Goal: Find specific page/section

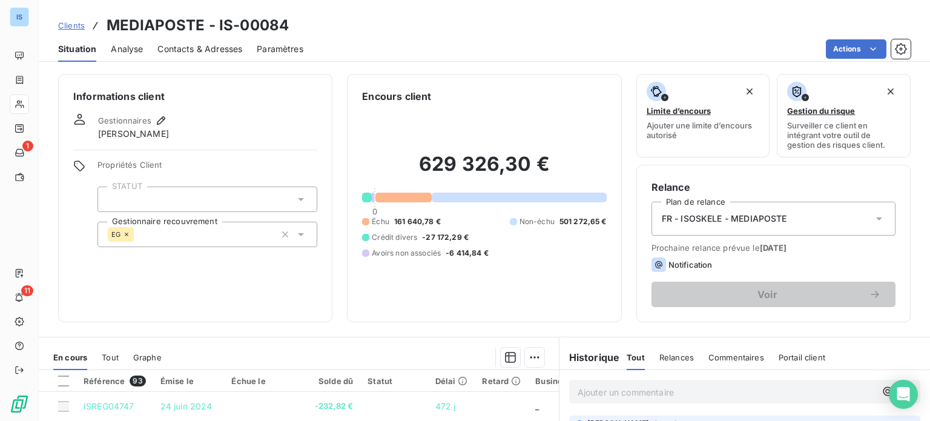
scroll to position [218, 0]
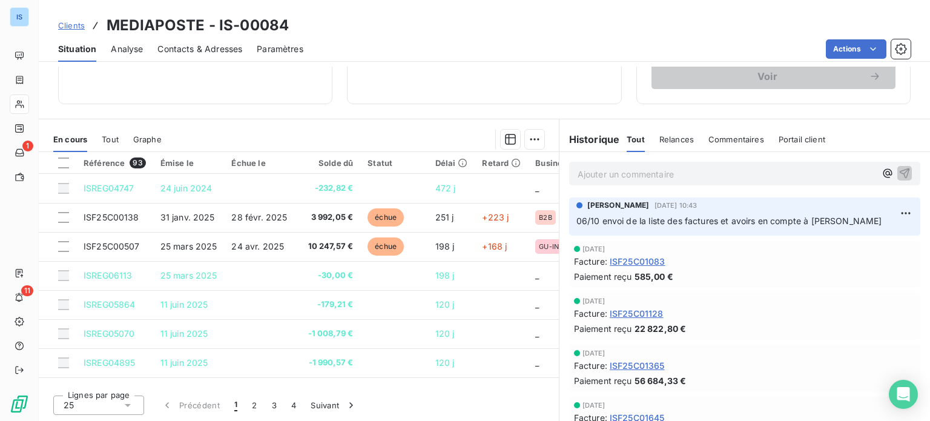
click at [73, 23] on span "Clients" at bounding box center [71, 26] width 27 height 10
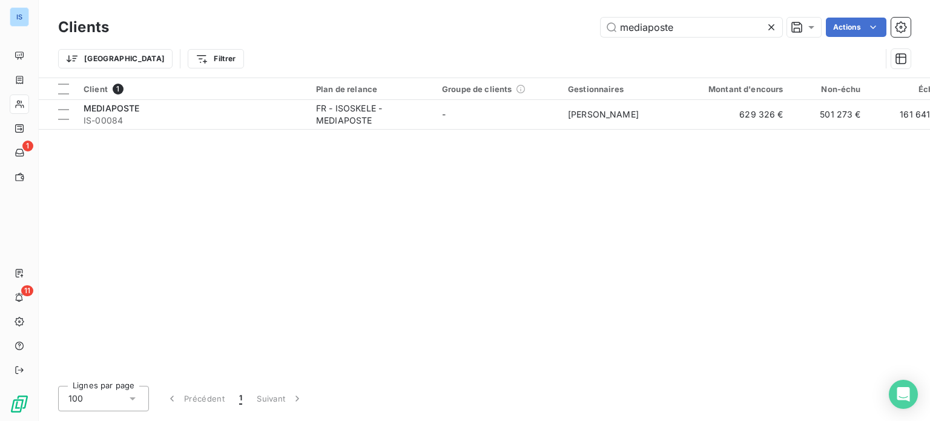
drag, startPoint x: 686, startPoint y: 31, endPoint x: 592, endPoint y: 33, distance: 94.5
click at [592, 33] on div "mediaposte Actions" at bounding box center [517, 27] width 787 height 19
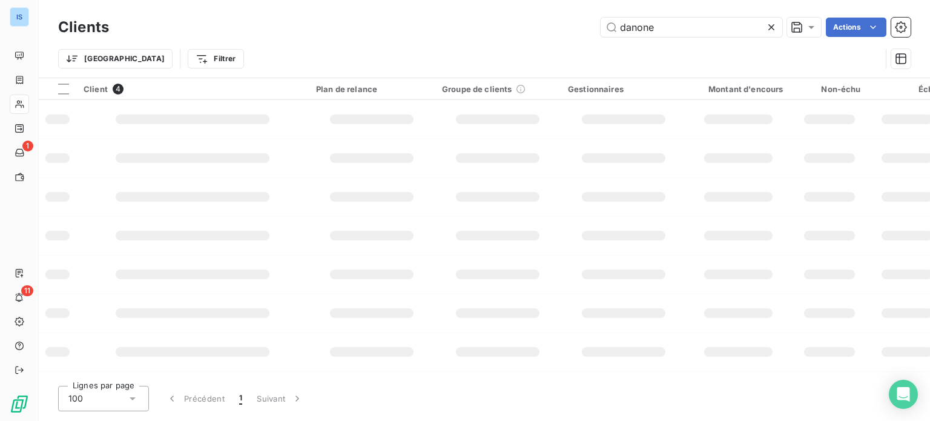
type input "danone"
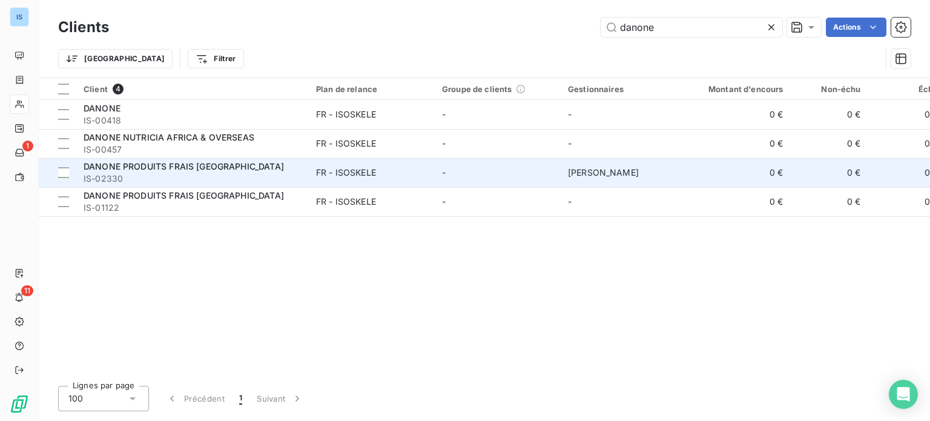
click at [243, 179] on span "IS-02330" at bounding box center [193, 179] width 218 height 12
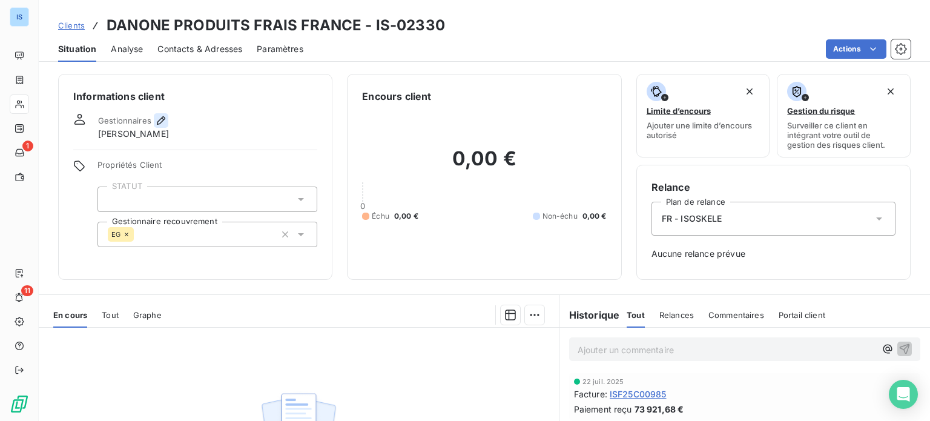
click at [160, 116] on icon "button" at bounding box center [161, 120] width 12 height 12
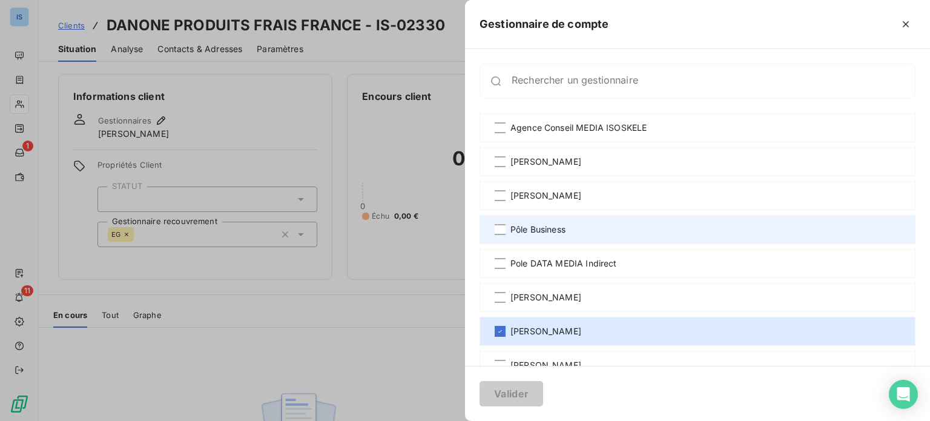
click at [543, 231] on span "Pôle Business" at bounding box center [538, 229] width 55 height 12
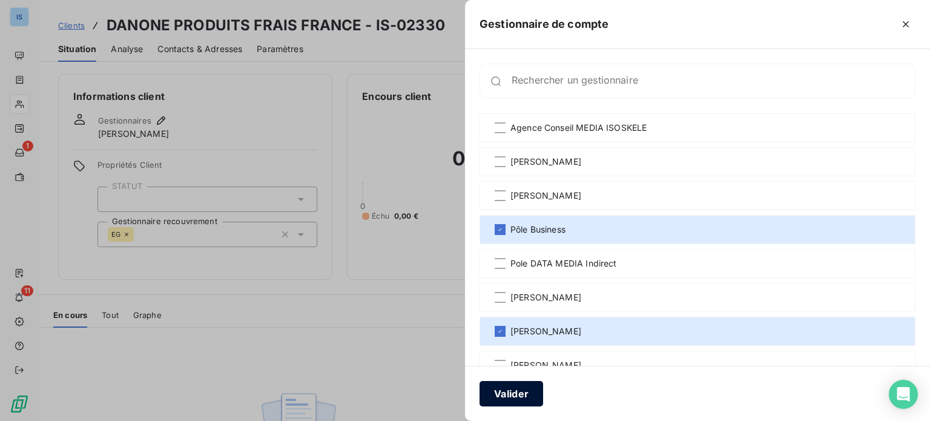
click at [521, 392] on button "Valider" at bounding box center [512, 393] width 64 height 25
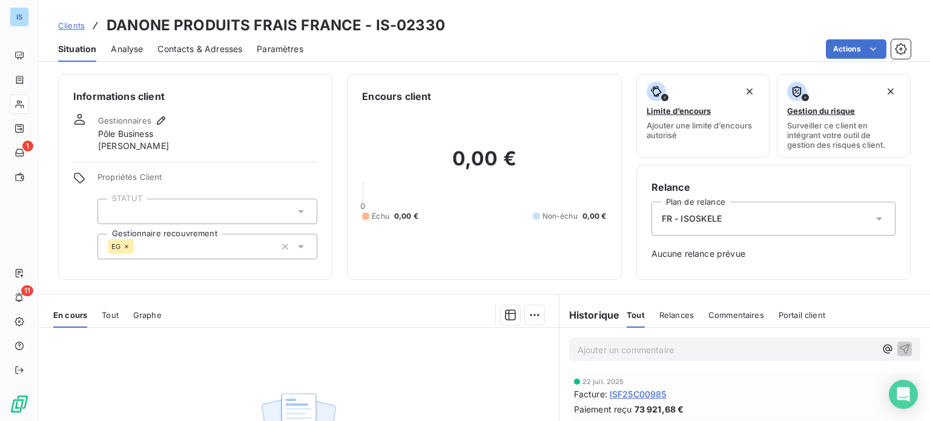
click at [643, 391] on span "ISF25C00985" at bounding box center [638, 394] width 57 height 13
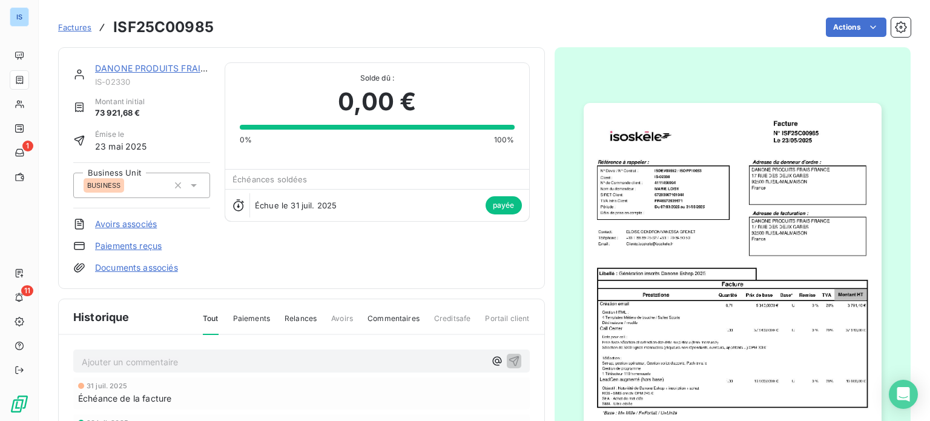
click at [58, 27] on span "Factures" at bounding box center [74, 27] width 33 height 10
